Goal: Task Accomplishment & Management: Manage account settings

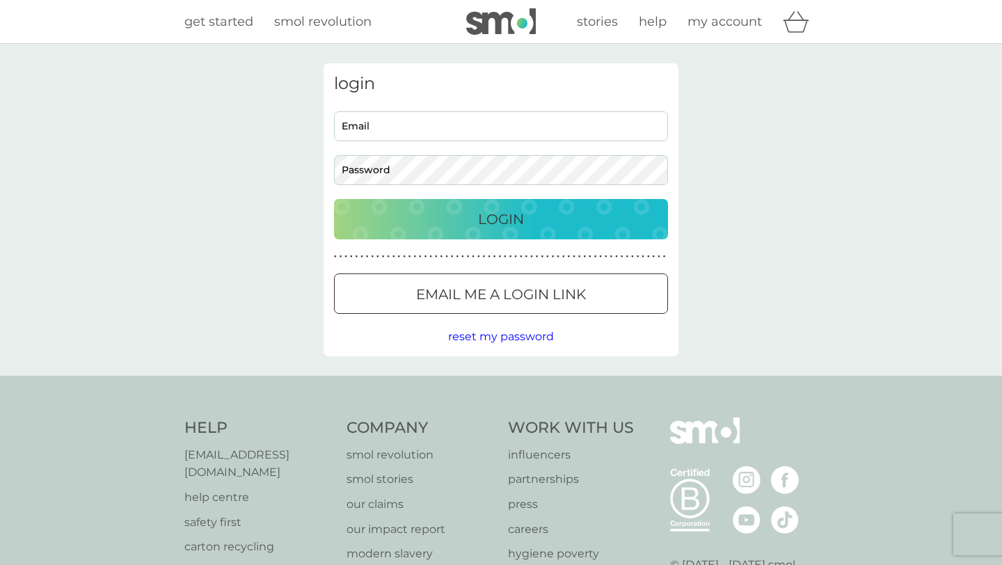
type input "[EMAIL_ADDRESS][DOMAIN_NAME]"
click at [501, 231] on button "Login" at bounding box center [501, 219] width 334 height 40
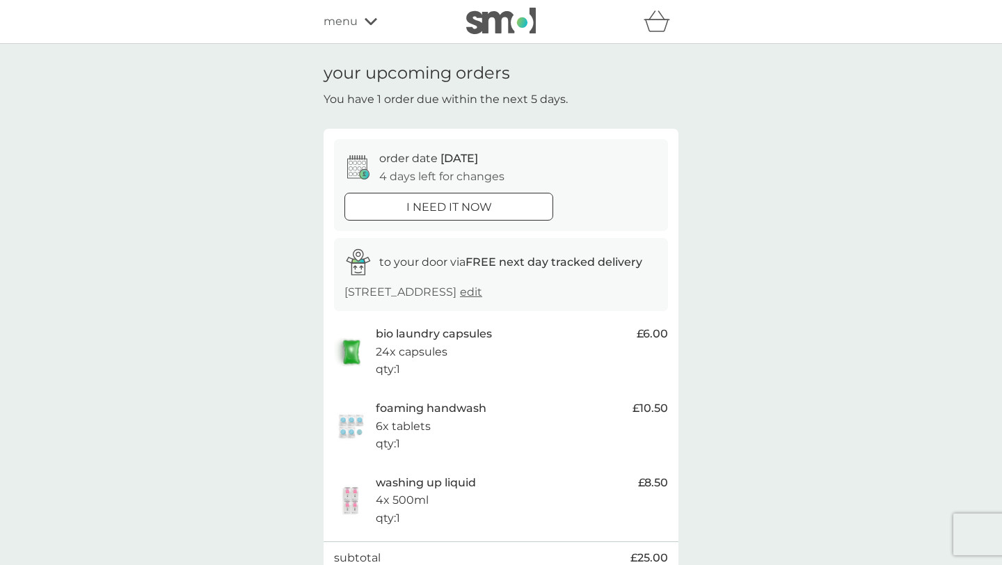
click at [371, 31] on div "refer a friend & you BOTH save smol impact smol shop your smol plans your upcom…" at bounding box center [500, 22] width 355 height 28
click at [367, 17] on icon at bounding box center [370, 21] width 13 height 8
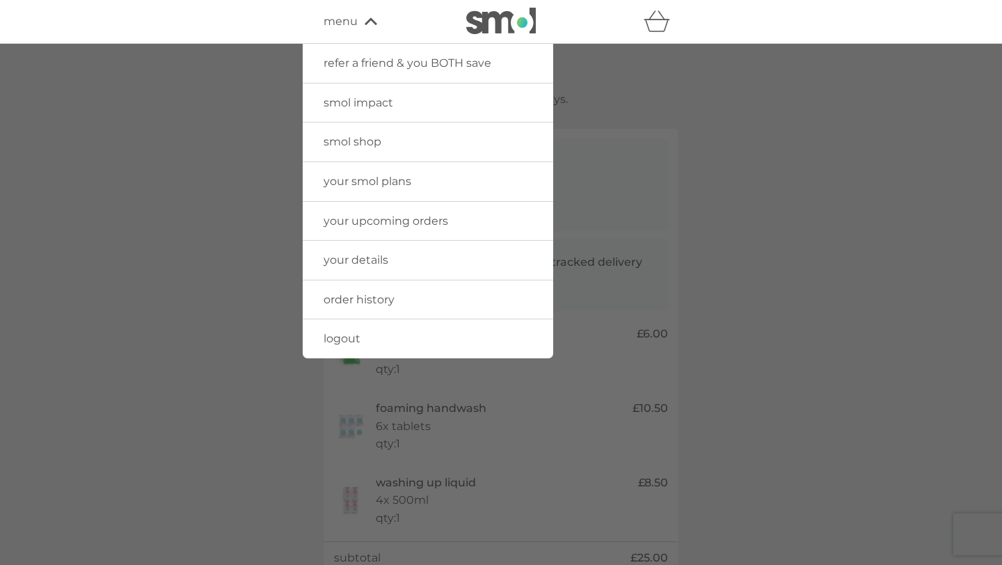
click at [350, 259] on span "your details" at bounding box center [355, 259] width 65 height 13
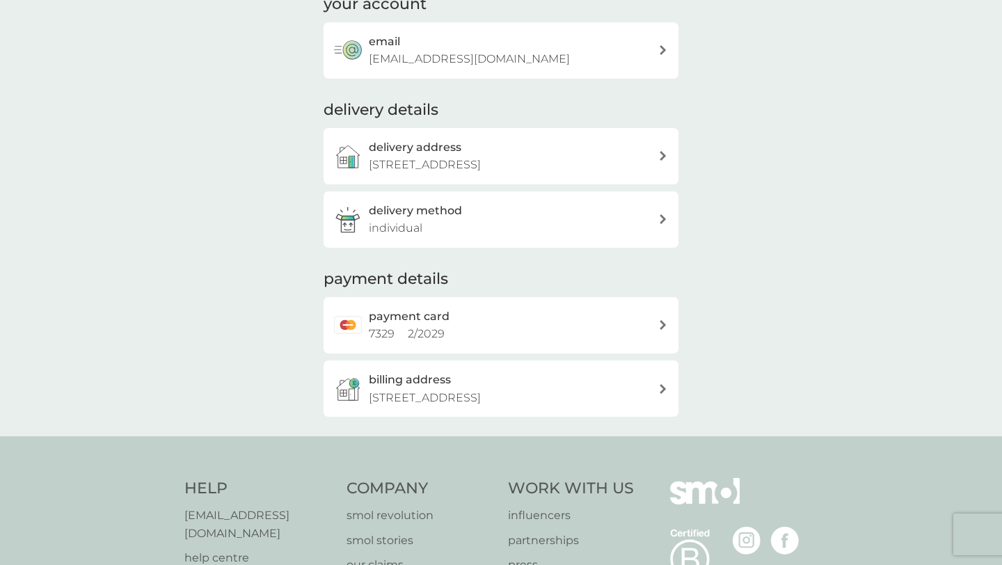
scroll to position [112, 0]
click at [419, 399] on p "[STREET_ADDRESS]" at bounding box center [425, 396] width 112 height 18
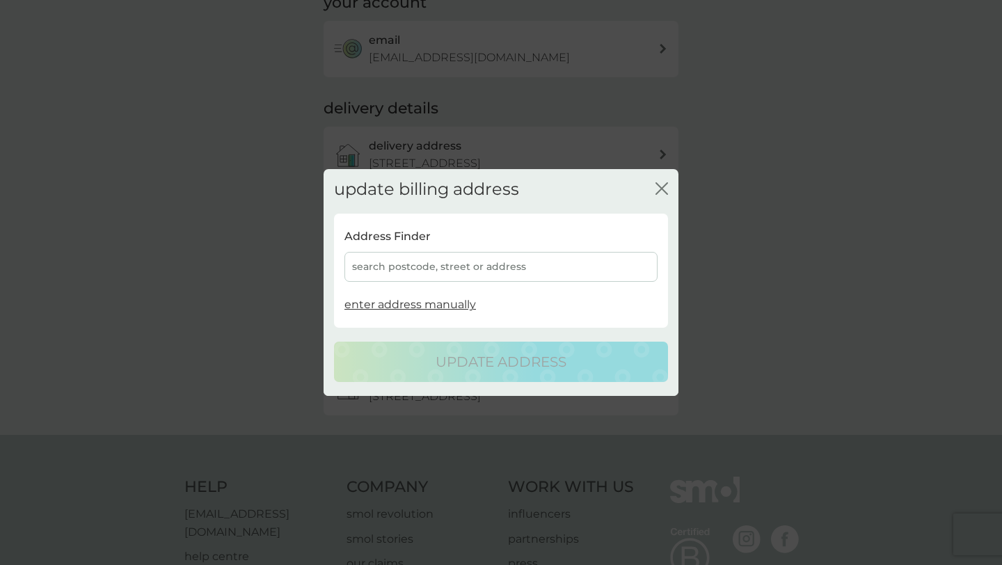
click at [380, 273] on div "search postcode, street or address" at bounding box center [500, 267] width 313 height 30
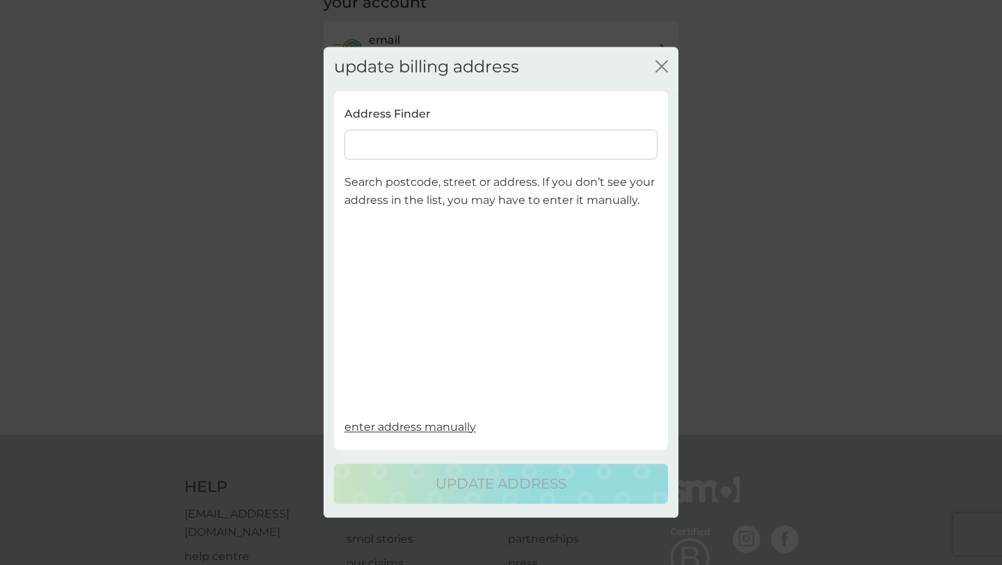
click at [389, 431] on span "enter address manually" at bounding box center [409, 426] width 131 height 13
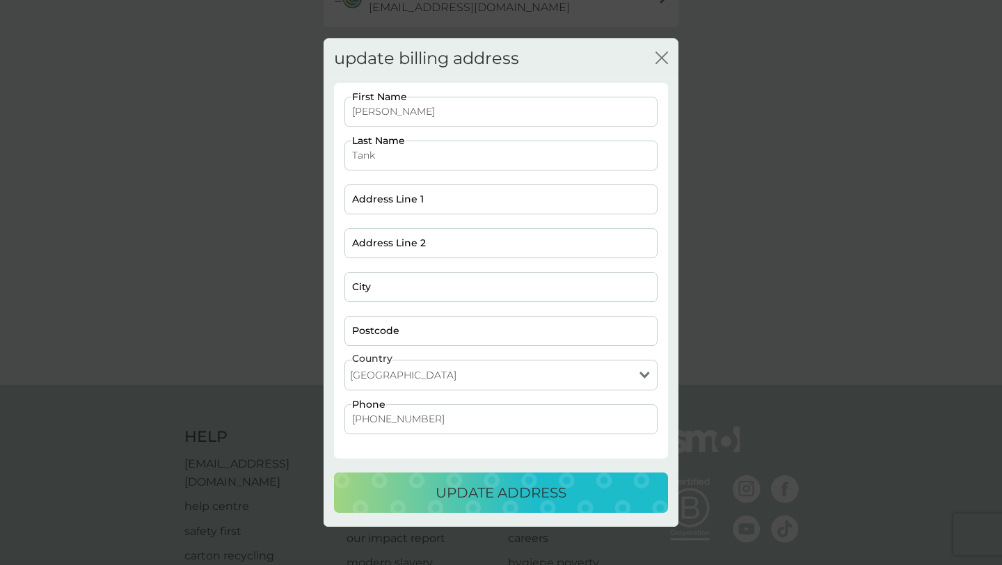
scroll to position [161, 0]
click at [376, 198] on input "Address Line 1" at bounding box center [500, 199] width 313 height 30
type input "[STREET_ADDRESS]"
click at [383, 246] on input "Address Line 2" at bounding box center [500, 243] width 313 height 30
type input "Green Lanes"
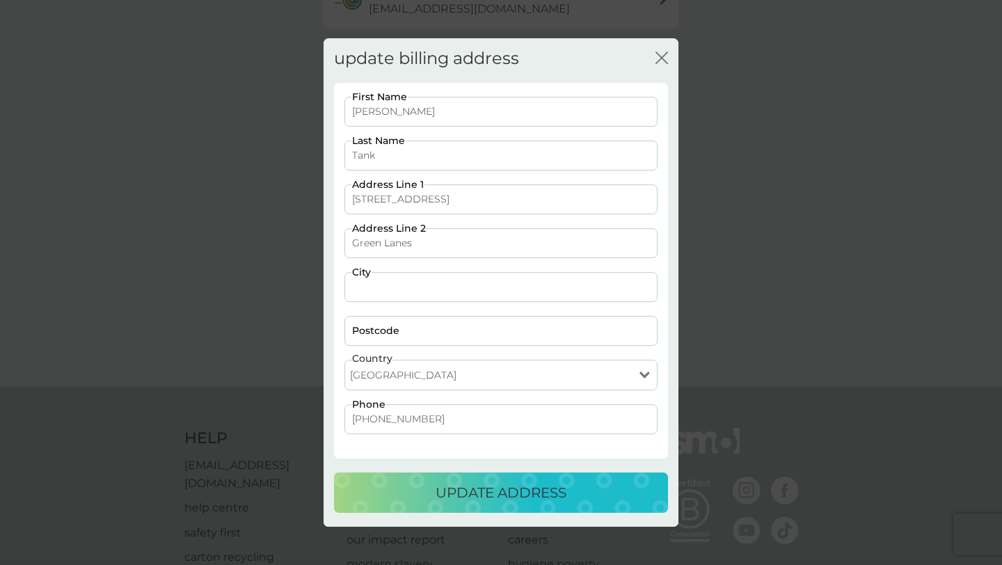
click at [399, 295] on input "City" at bounding box center [500, 287] width 313 height 30
type input "[GEOGRAPHIC_DATA]"
click at [380, 339] on input "Postcode" at bounding box center [500, 331] width 313 height 30
type input "N4 1AQ"
click at [440, 506] on button "update address" at bounding box center [501, 492] width 334 height 40
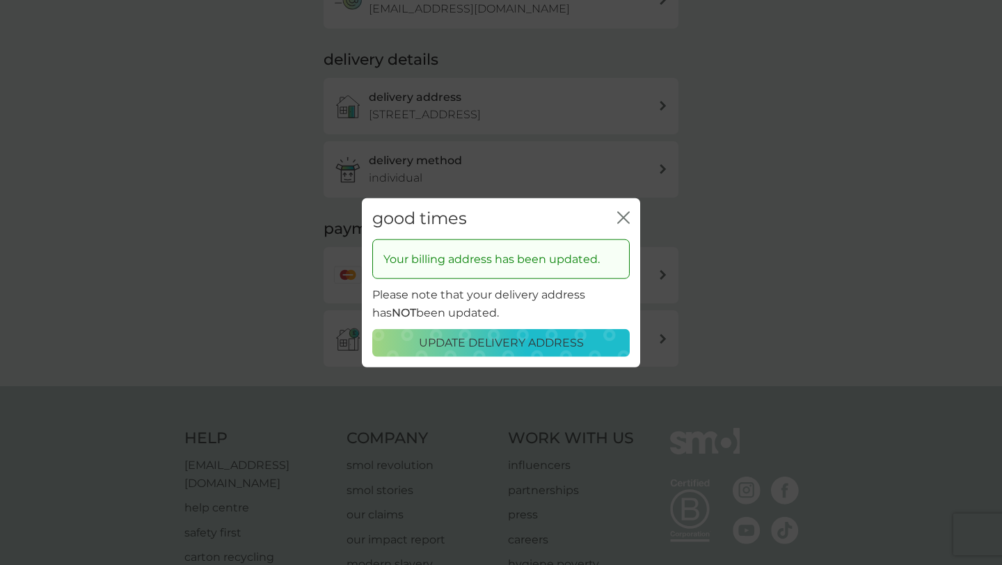
click at [621, 220] on icon "close" at bounding box center [621, 217] width 6 height 11
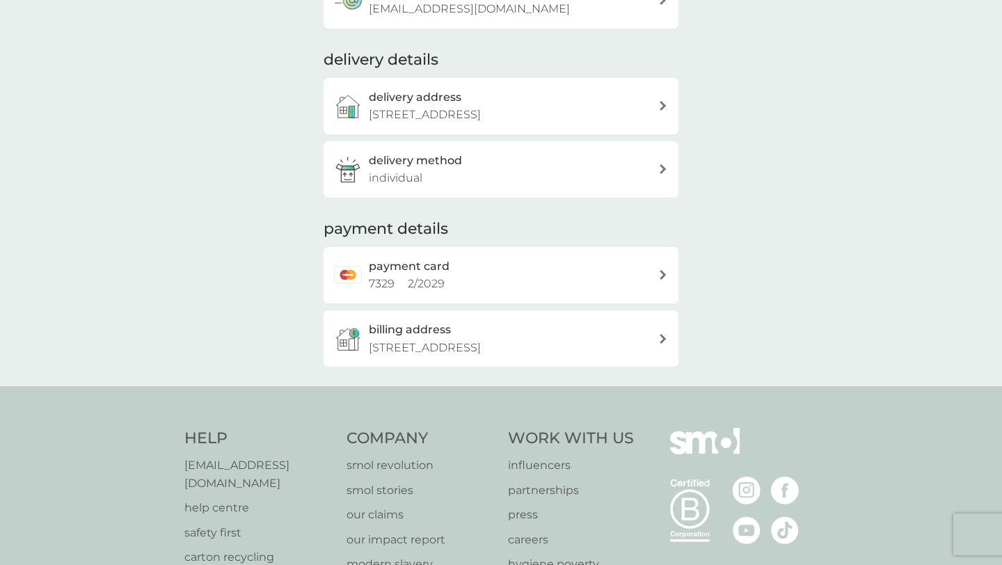
scroll to position [0, 0]
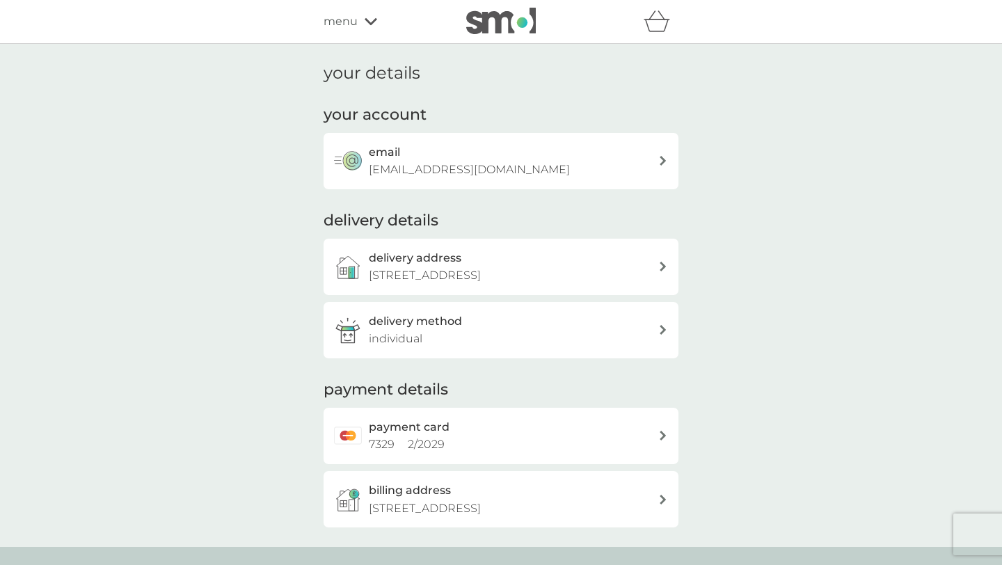
click at [365, 22] on icon at bounding box center [370, 21] width 13 height 8
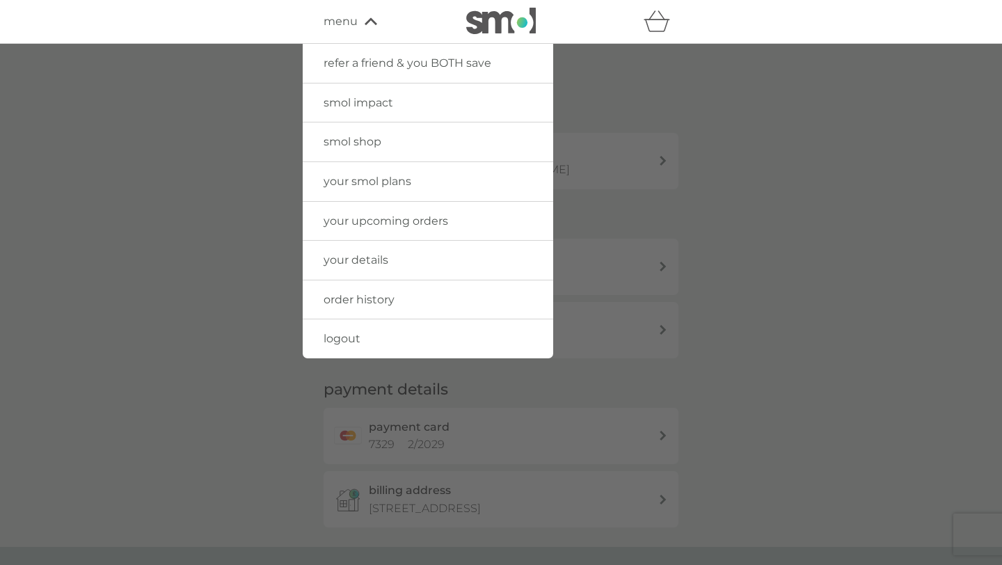
click at [364, 22] on icon at bounding box center [370, 21] width 13 height 7
